Goal: Task Accomplishment & Management: Use online tool/utility

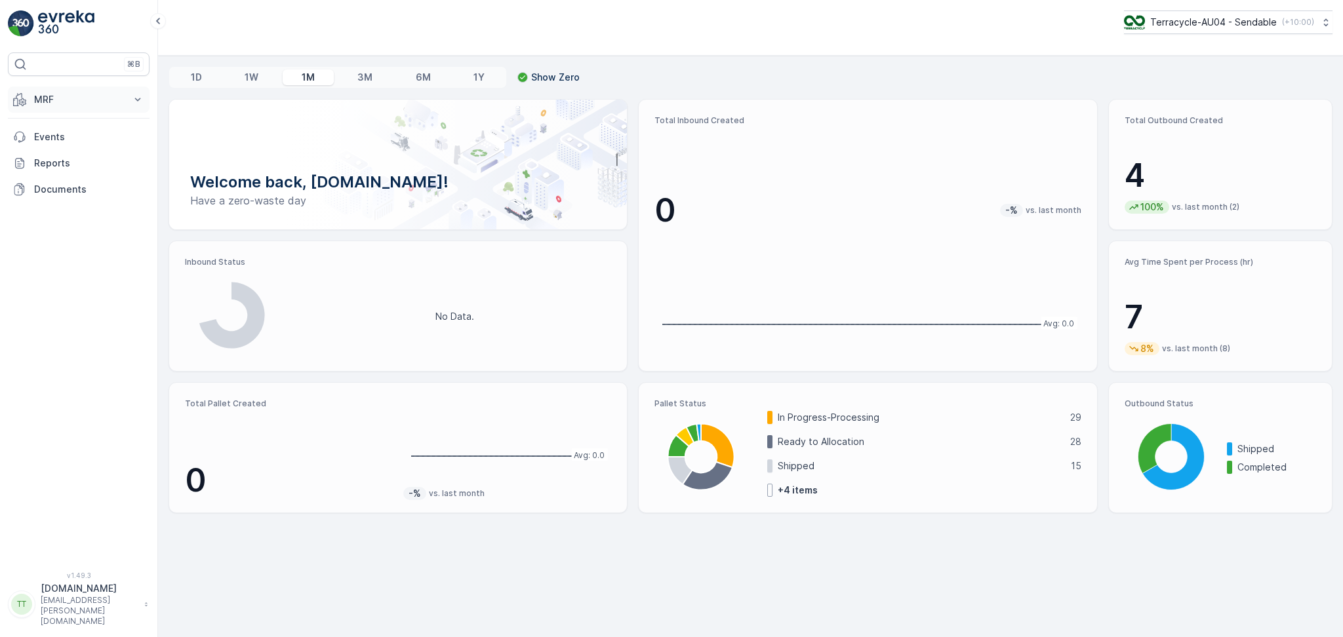
click at [66, 102] on p "MRF" at bounding box center [78, 99] width 89 height 13
click at [65, 161] on link "Pallet" at bounding box center [88, 159] width 121 height 18
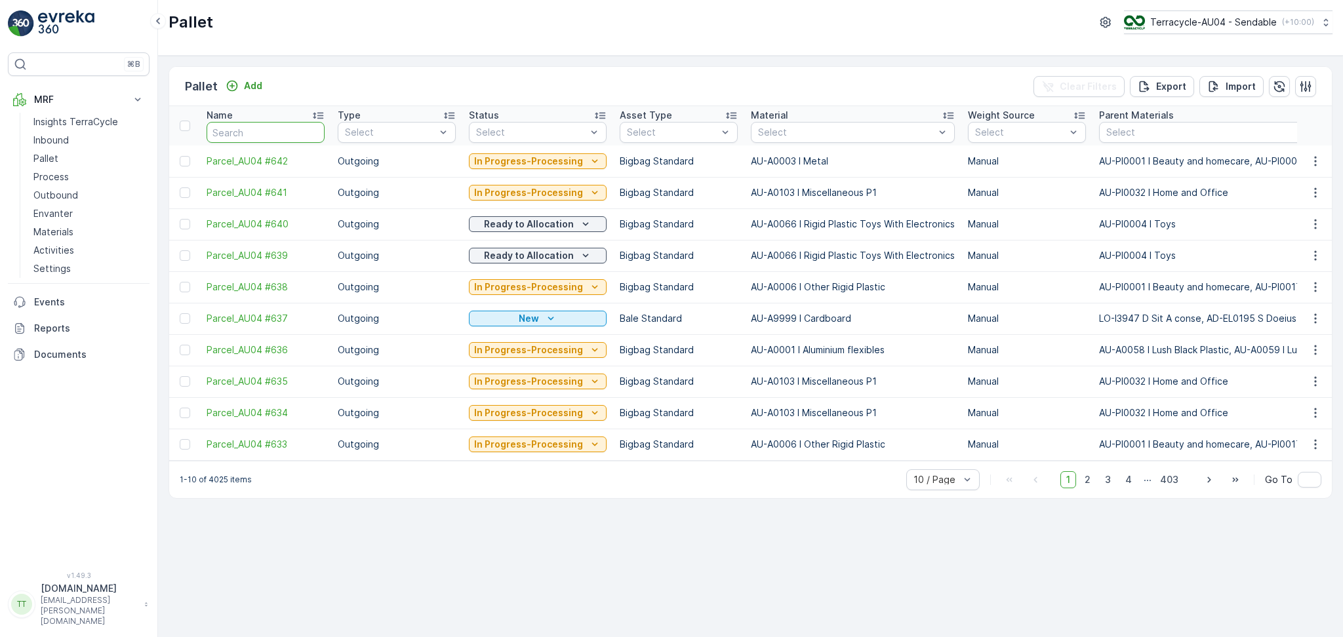
click at [243, 123] on input "text" at bounding box center [266, 132] width 118 height 21
type input "FD"
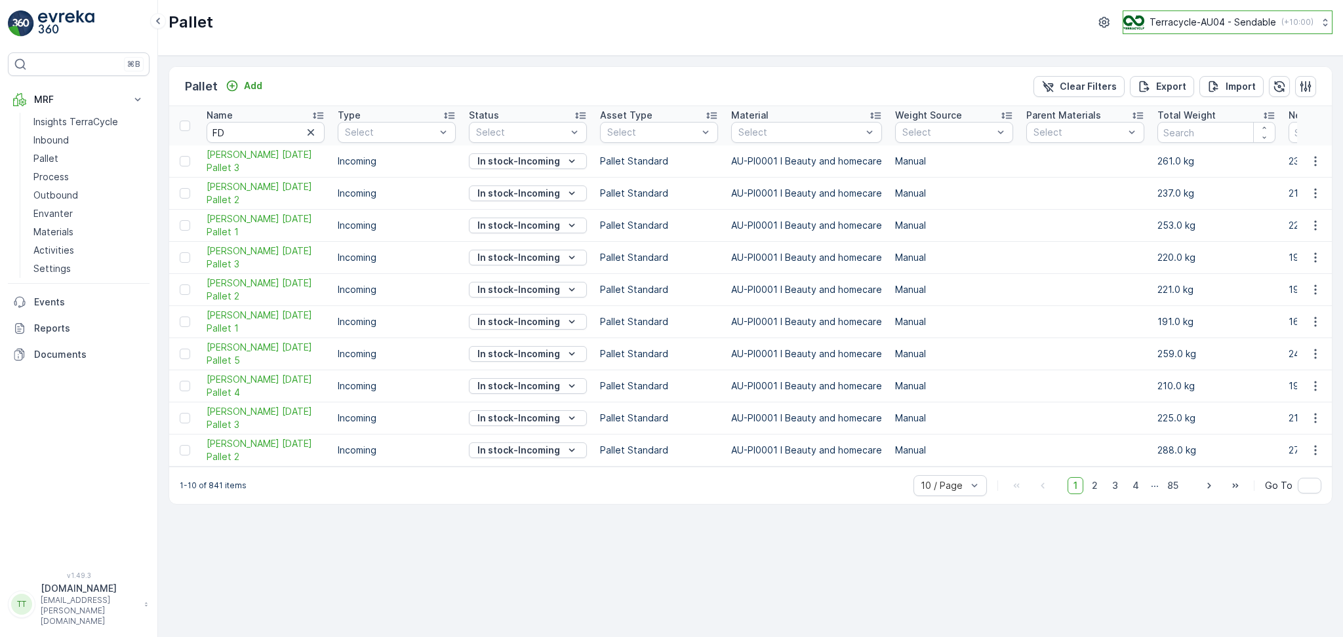
click at [1182, 22] on p "Terracycle-AU04 - Sendable" at bounding box center [1213, 22] width 127 height 13
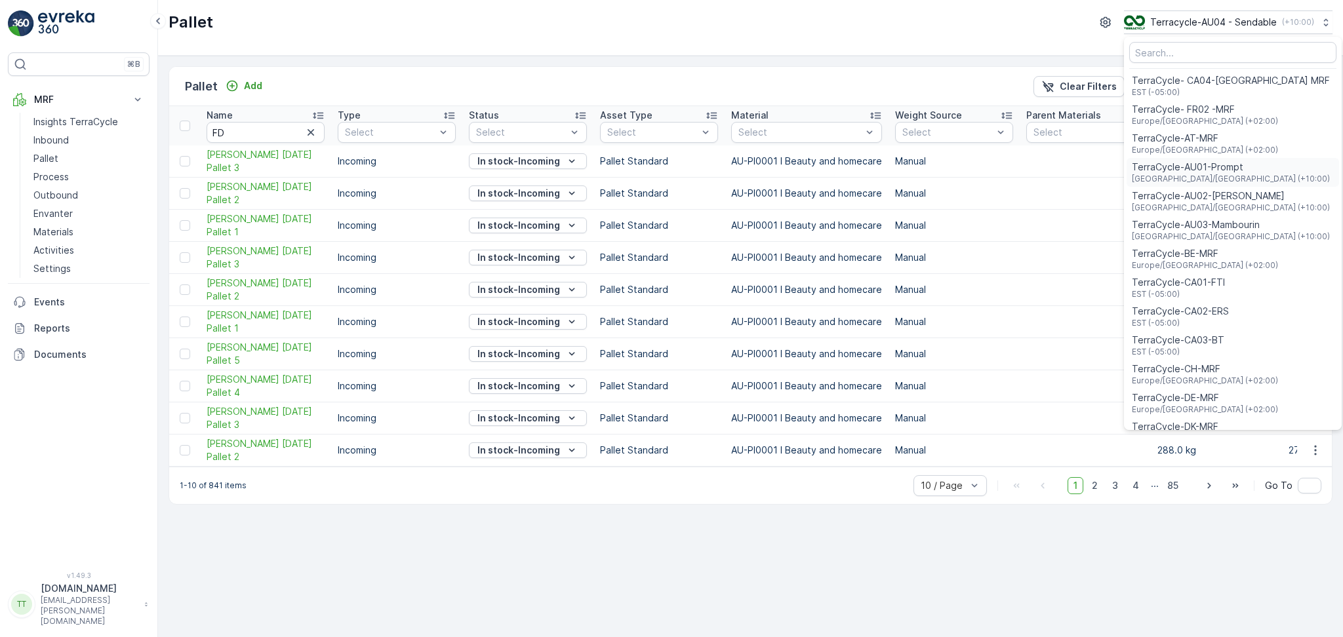
click at [1211, 169] on span "TerraCycle-AU01-Prompt" at bounding box center [1231, 167] width 198 height 13
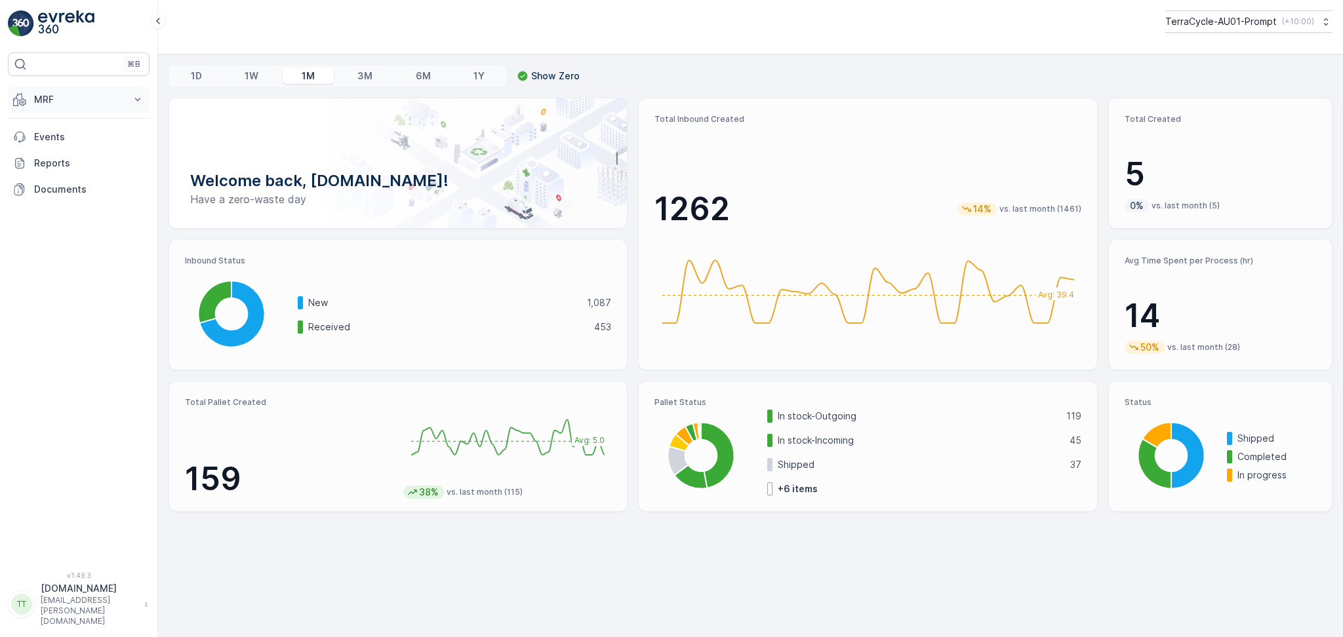
click at [87, 101] on p "MRF" at bounding box center [78, 99] width 89 height 13
click at [60, 157] on link "Pallet" at bounding box center [88, 159] width 121 height 18
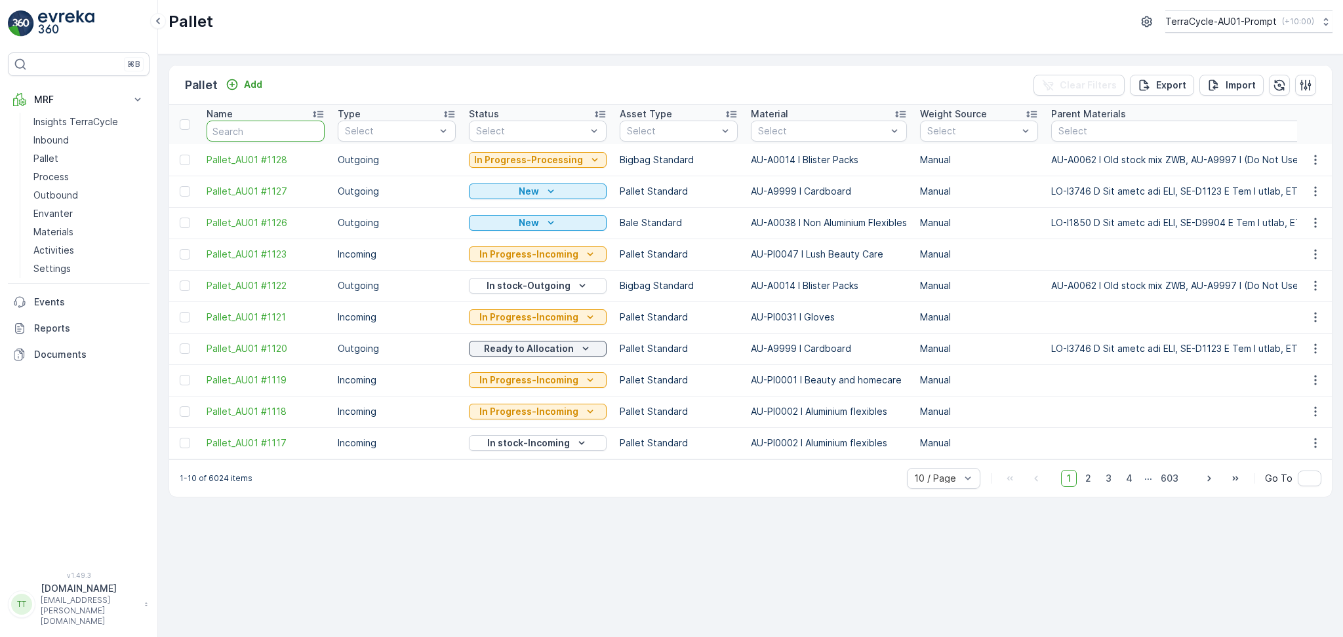
click at [228, 121] on input "text" at bounding box center [266, 131] width 118 height 21
type input "FD"
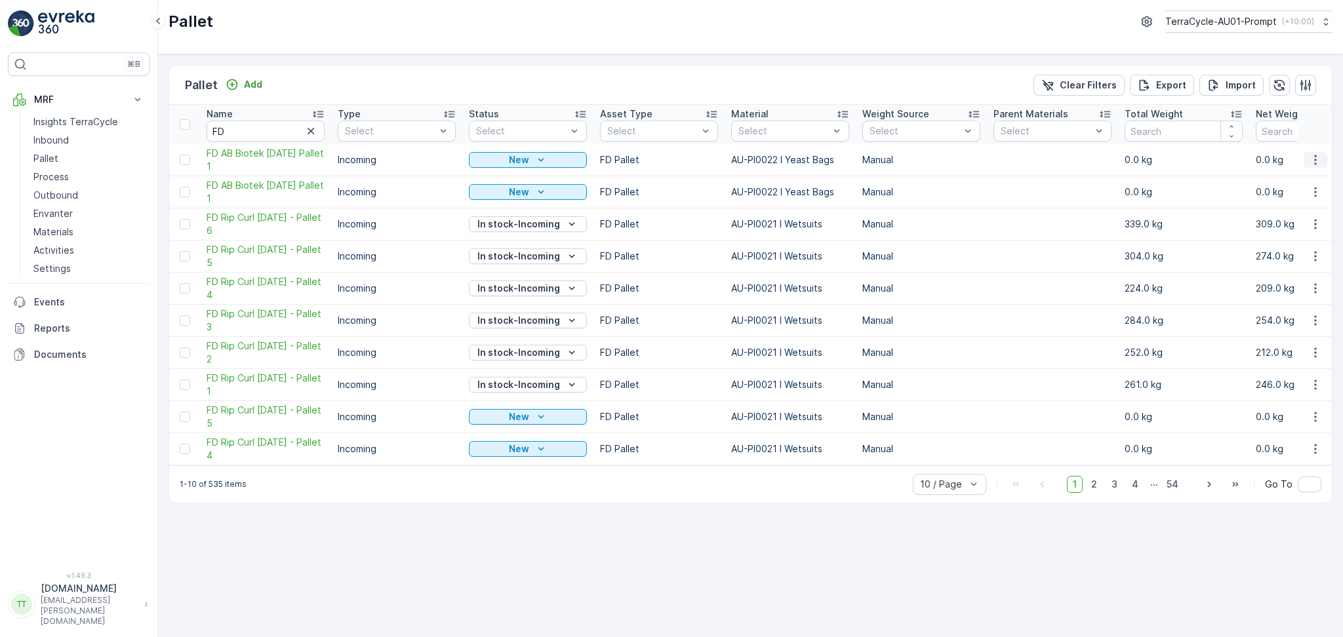
click at [1306, 162] on button "button" at bounding box center [1316, 160] width 24 height 16
click at [1295, 213] on span "Duplicate Pallet" at bounding box center [1297, 215] width 70 height 13
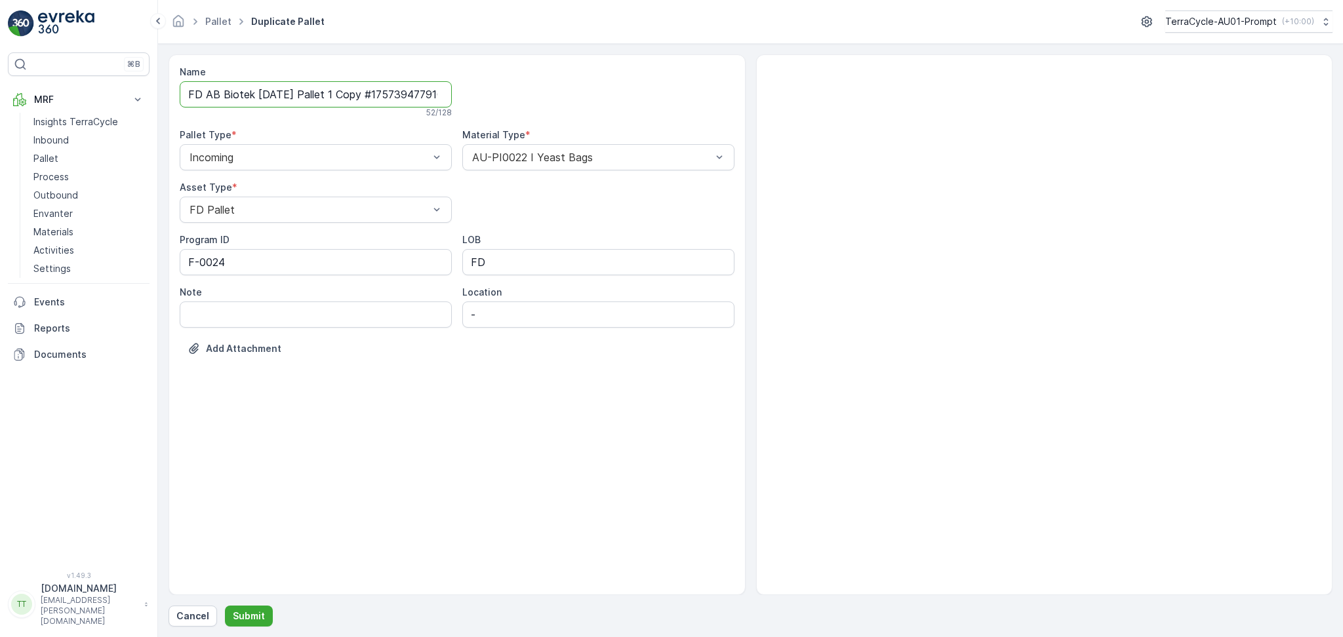
drag, startPoint x: 267, startPoint y: 96, endPoint x: 256, endPoint y: 94, distance: 10.8
click at [256, 94] on input "FD AB Biotek [DATE] Pallet 1 Copy #1757394779105" at bounding box center [316, 94] width 272 height 26
drag, startPoint x: 348, startPoint y: 97, endPoint x: 537, endPoint y: 101, distance: 189.6
click at [537, 101] on div "Name FD AB Biotek [DATE] Pallet 1 Copy #1757394779105 Checking availability... …" at bounding box center [457, 222] width 555 height 312
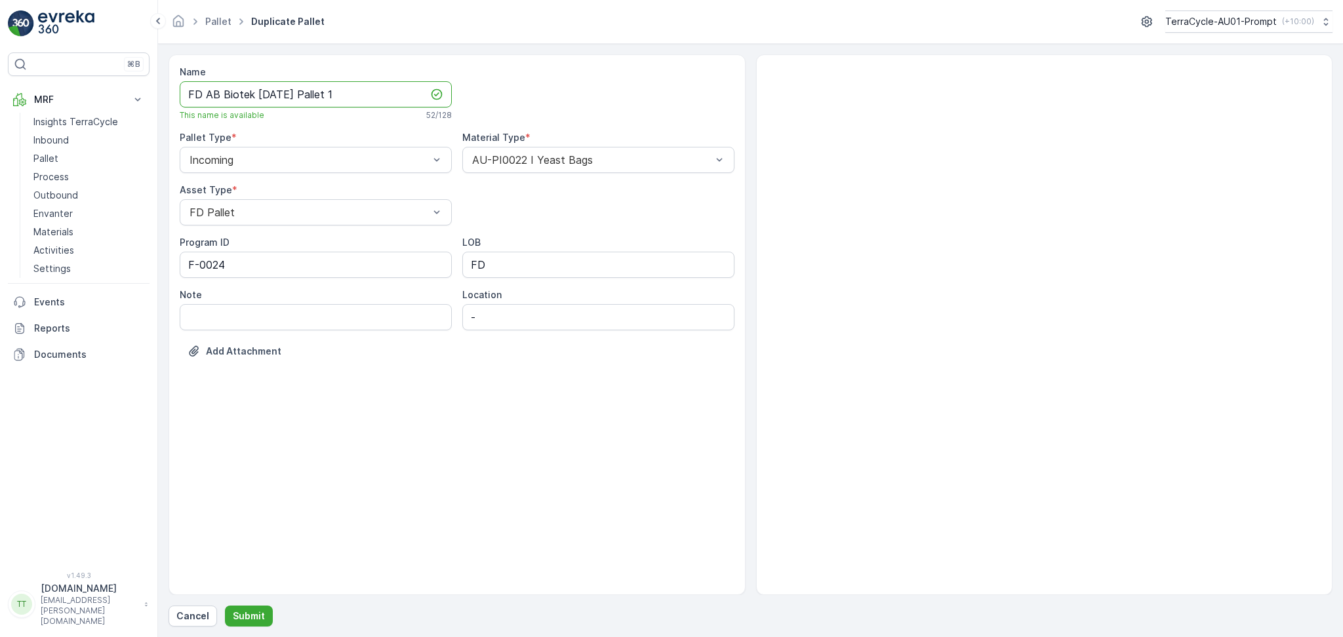
scroll to position [0, 0]
type input "FD AB Biotek [DATE] Pallet 1"
click at [251, 622] on p "Submit" at bounding box center [249, 616] width 32 height 13
